Goal: Information Seeking & Learning: Check status

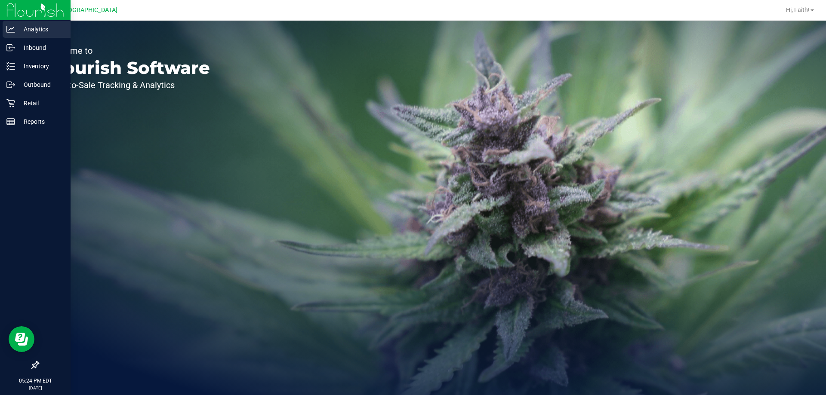
click at [42, 30] on p "Analytics" at bounding box center [41, 29] width 52 height 10
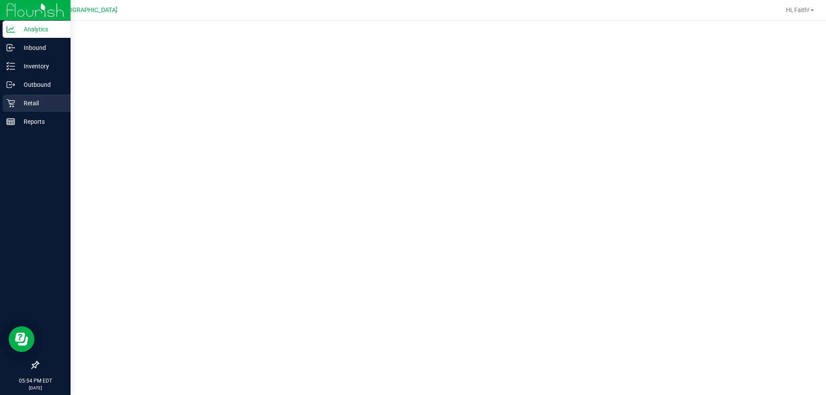
click at [13, 100] on icon at bounding box center [10, 103] width 9 height 9
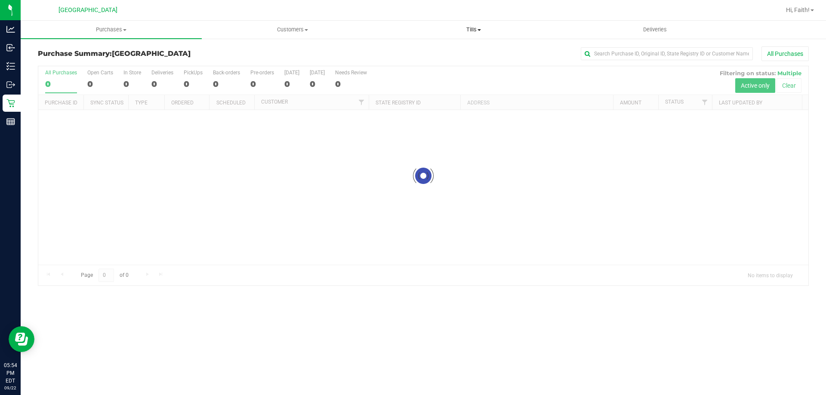
click at [474, 35] on uib-tab-heading "Tills Manage tills Reconcile e-payments" at bounding box center [473, 29] width 180 height 17
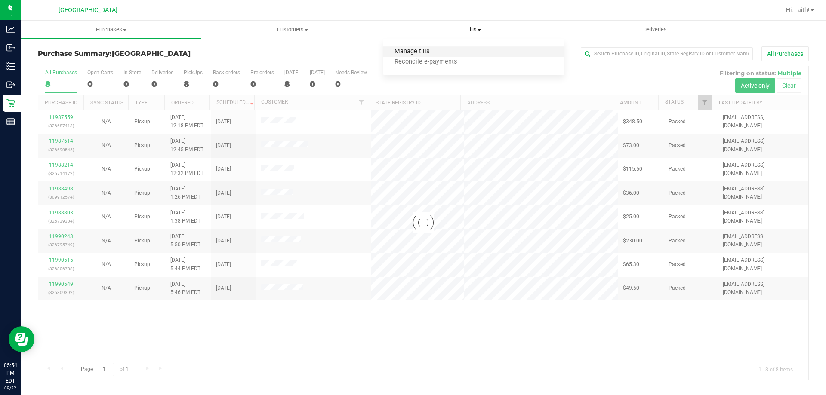
click at [421, 52] on span "Manage tills" at bounding box center [412, 51] width 58 height 7
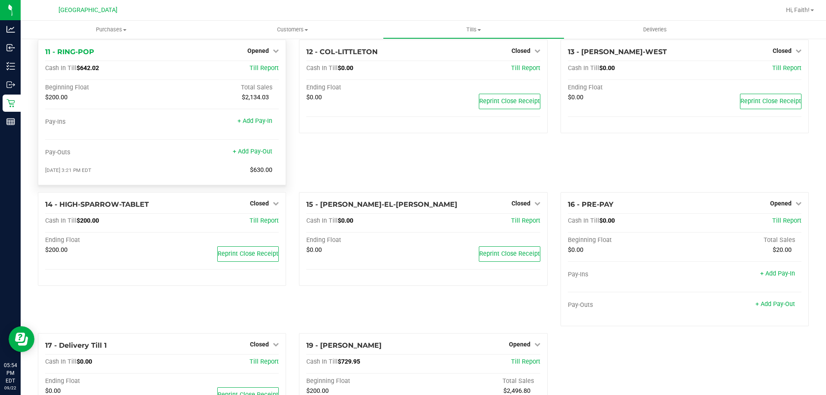
scroll to position [430, 0]
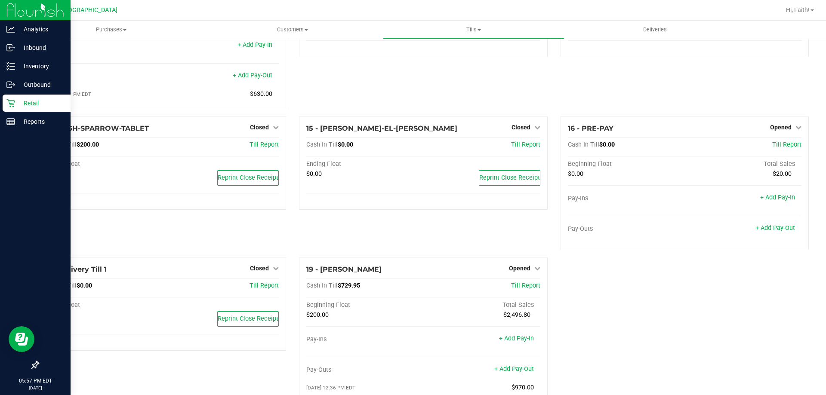
click at [10, 105] on icon at bounding box center [10, 103] width 9 height 9
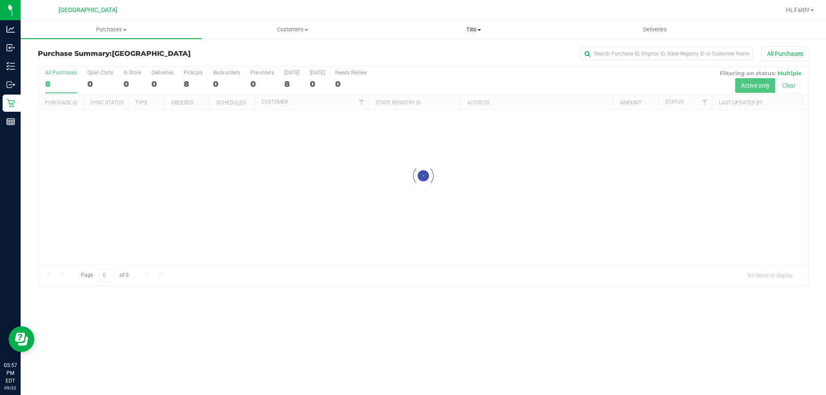
click at [474, 28] on span "Tills" at bounding box center [473, 30] width 180 height 8
click at [421, 50] on span "Manage tills" at bounding box center [412, 51] width 58 height 7
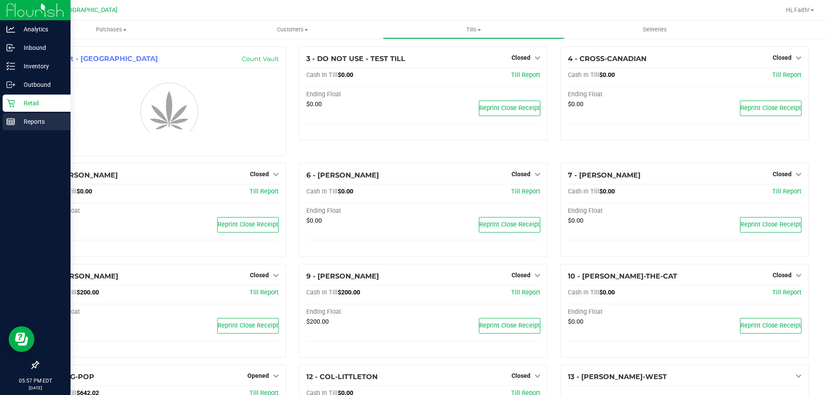
click at [6, 118] on div "Reports" at bounding box center [37, 121] width 68 height 17
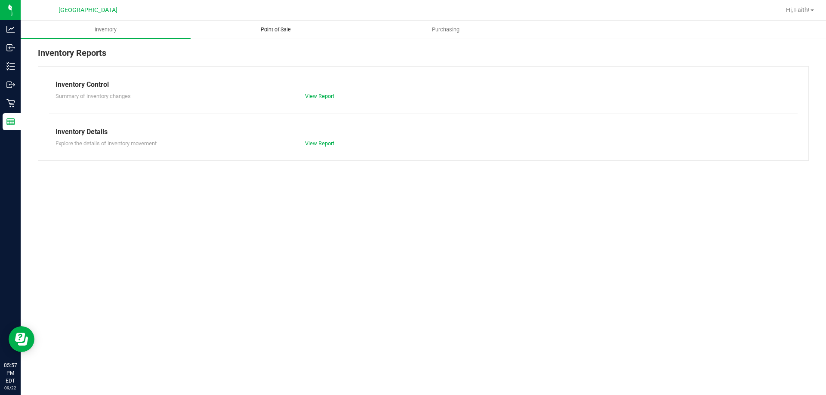
click at [278, 26] on span "Point of Sale" at bounding box center [275, 30] width 53 height 8
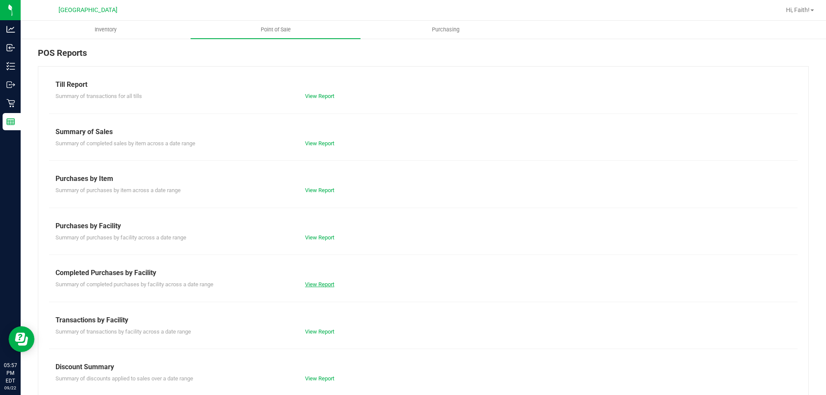
click at [324, 281] on link "View Report" at bounding box center [319, 284] width 29 height 6
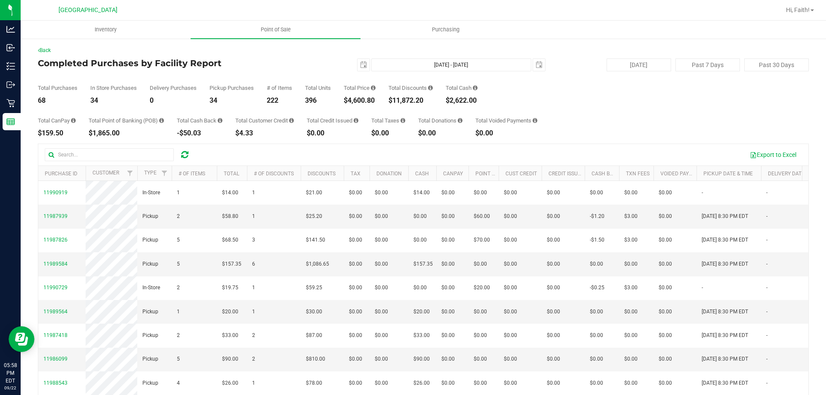
click at [730, 116] on div "Total CanPay $159.50 Total Point of Banking (POB) $1,865.00 Total Cash Back -$5…" at bounding box center [423, 120] width 771 height 33
